Goal: Transaction & Acquisition: Purchase product/service

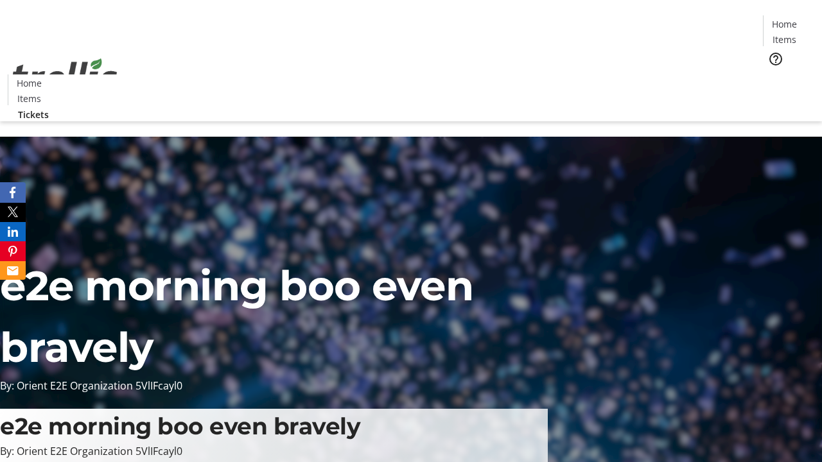
click at [773, 74] on span "Tickets" at bounding box center [788, 80] width 31 height 13
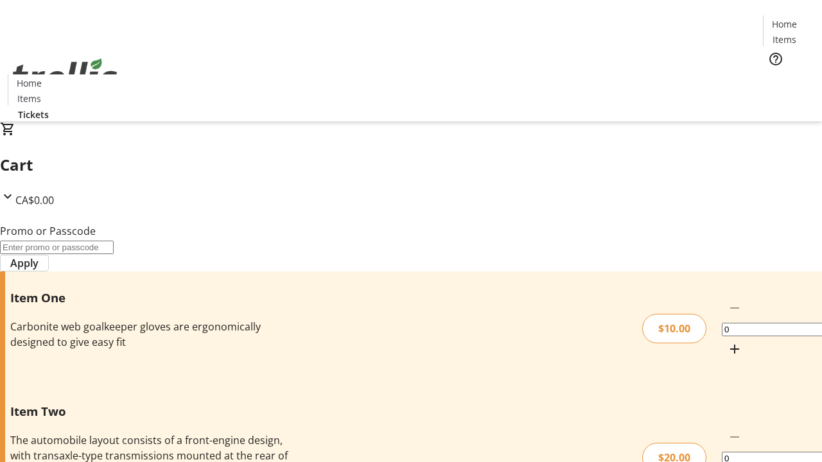
click at [727, 342] on mat-icon "Increment by one" at bounding box center [734, 349] width 15 height 15
type input "1"
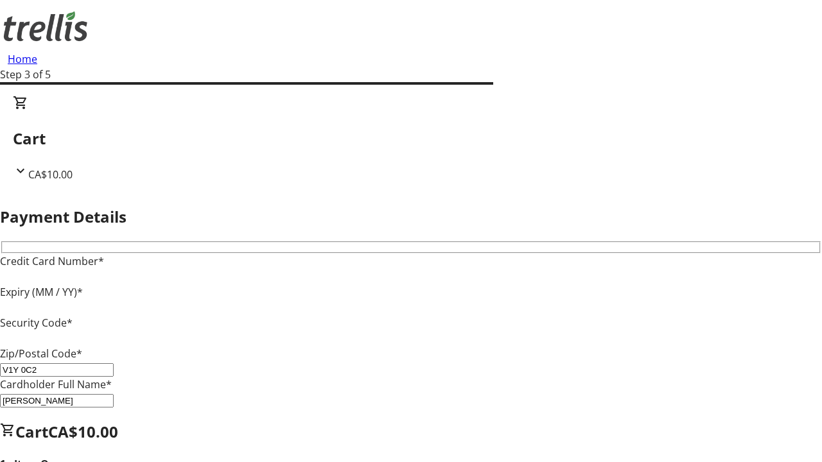
type input "V1Y 0C2"
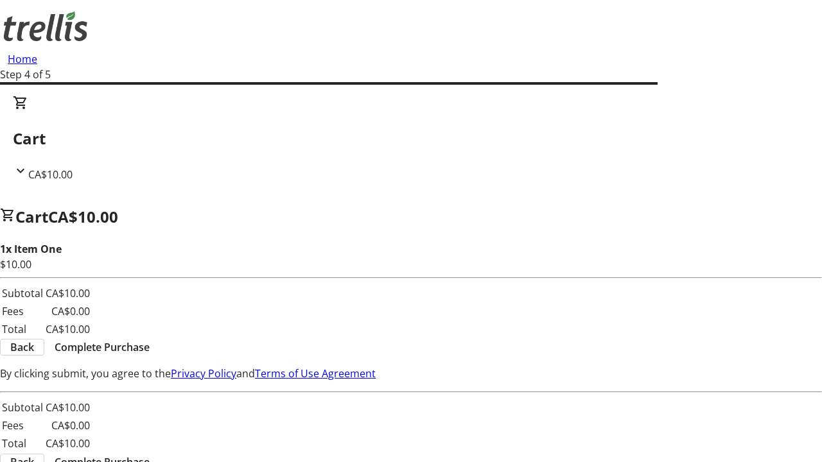
click at [150, 340] on span "Complete Purchase" at bounding box center [102, 347] width 95 height 15
